Goal: Find specific page/section: Find specific page/section

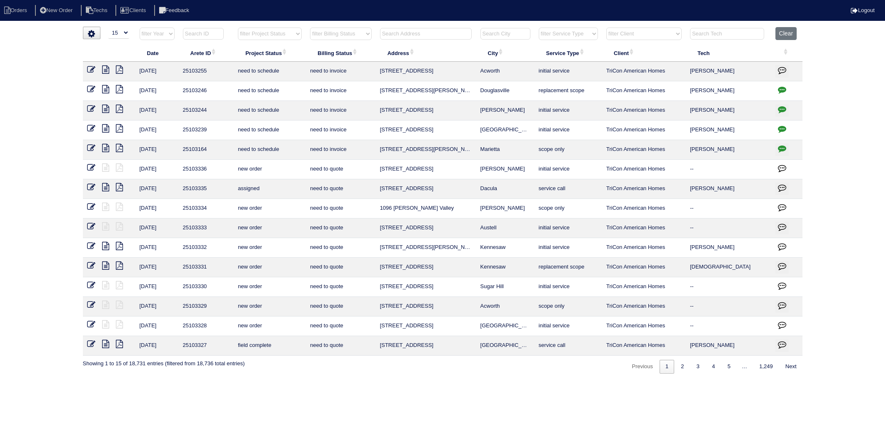
select select "15"
click at [795, 33] on button "Clear" at bounding box center [786, 33] width 21 height 13
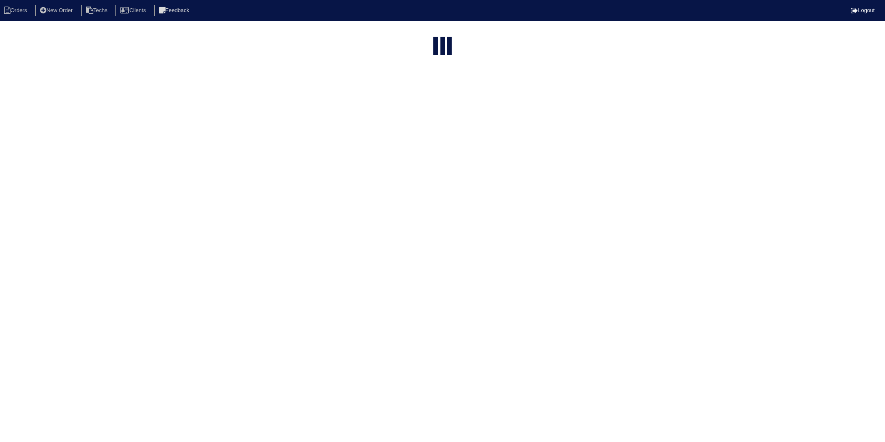
select select "15"
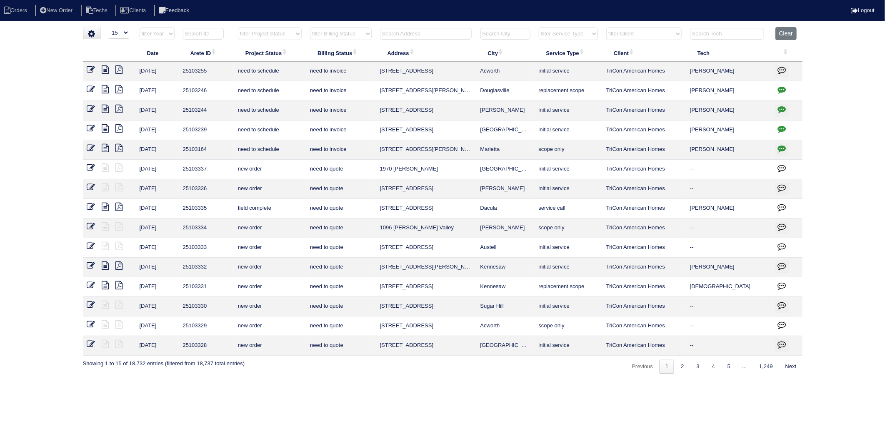
click at [735, 36] on input "text" at bounding box center [727, 34] width 74 height 12
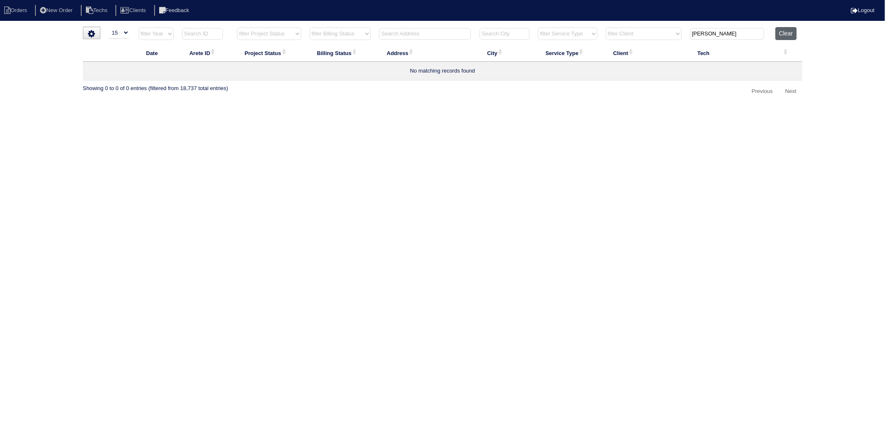
type input "connor"
click at [789, 31] on button "Clear" at bounding box center [786, 33] width 21 height 13
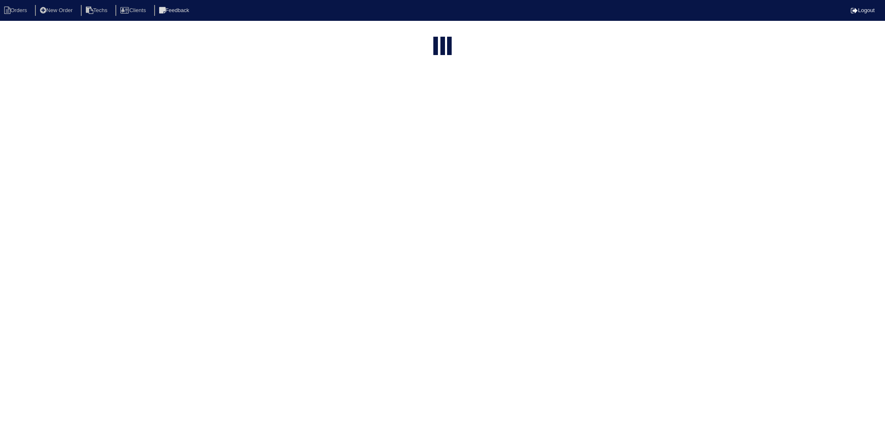
select select "15"
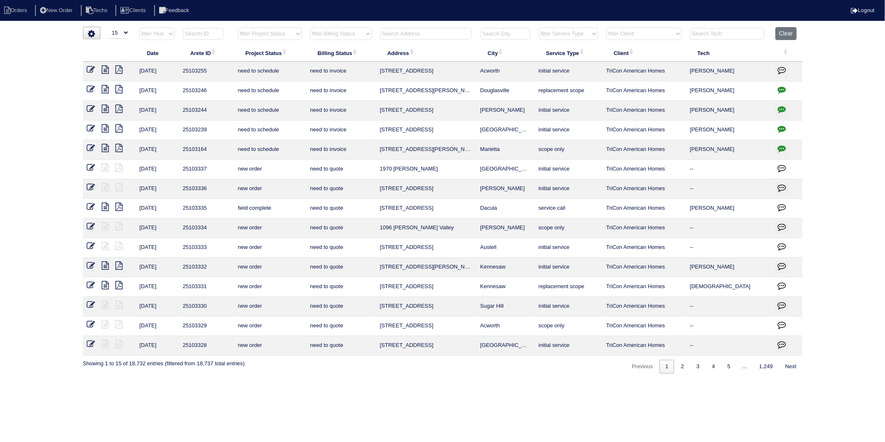
click at [742, 31] on input "text" at bounding box center [727, 34] width 74 height 12
